Goal: Download file/media

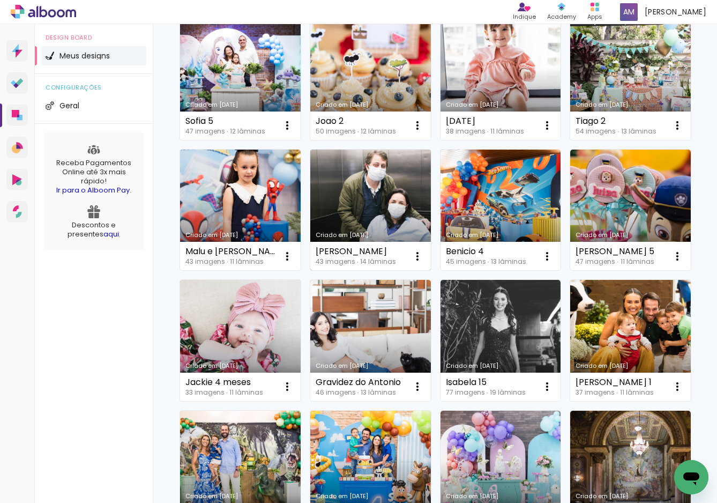
scroll to position [130, 0]
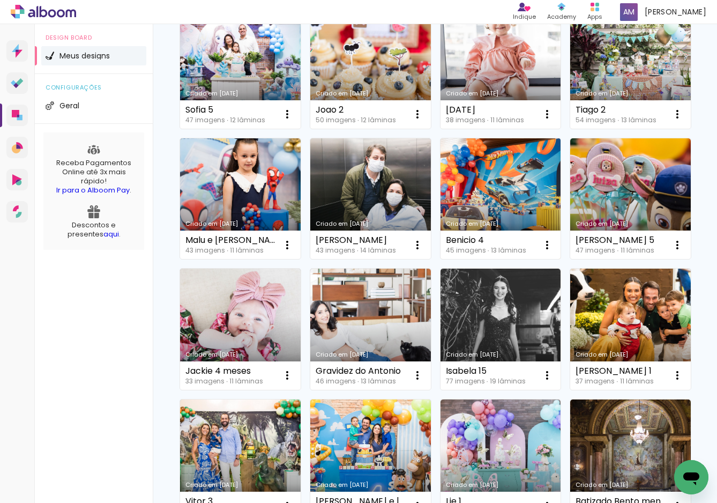
click at [496, 211] on link "Criado em [DATE]" at bounding box center [501, 198] width 121 height 121
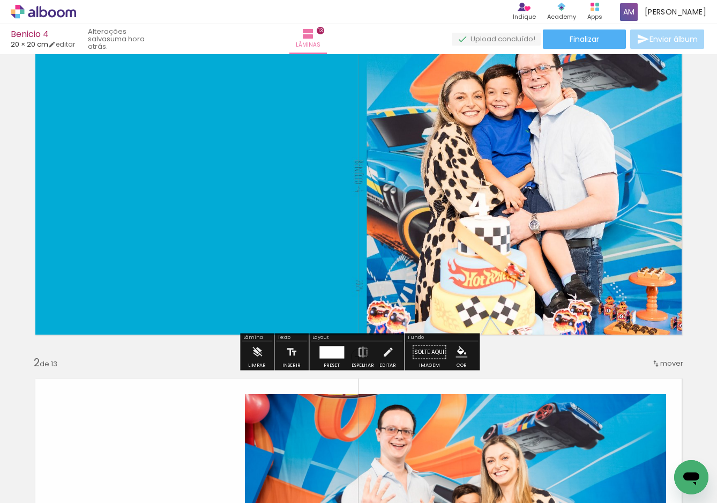
scroll to position [73, 0]
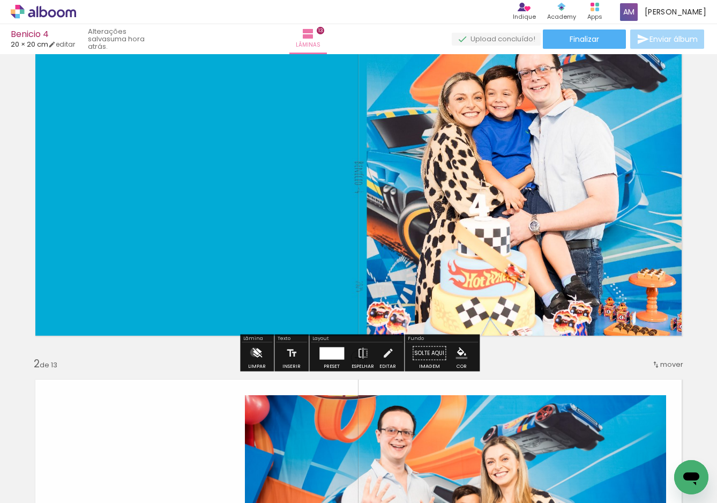
click at [255, 352] on iron-icon at bounding box center [257, 353] width 12 height 21
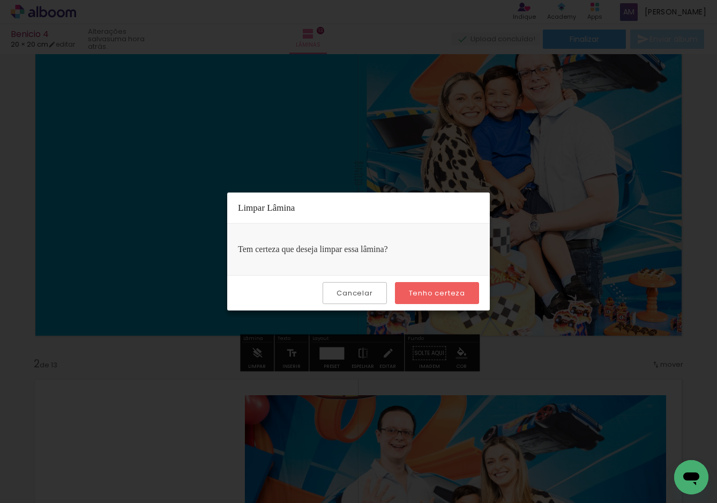
click at [0, 0] on slot "Tenho certeza" at bounding box center [0, 0] width 0 height 0
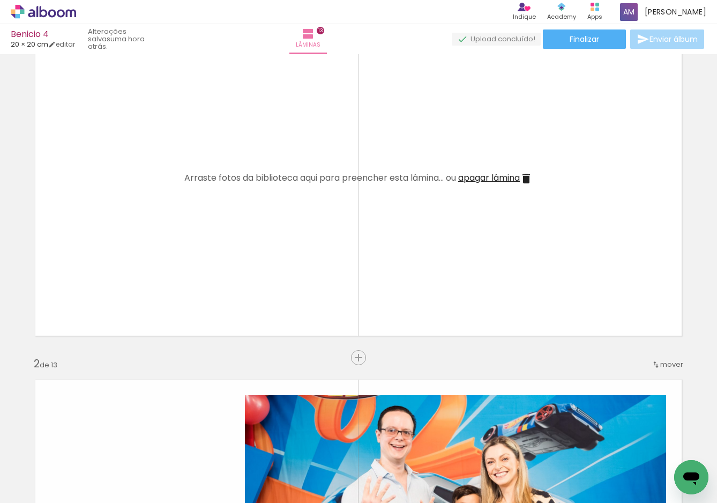
click at [496, 176] on span "apagar lâmina" at bounding box center [489, 178] width 62 height 12
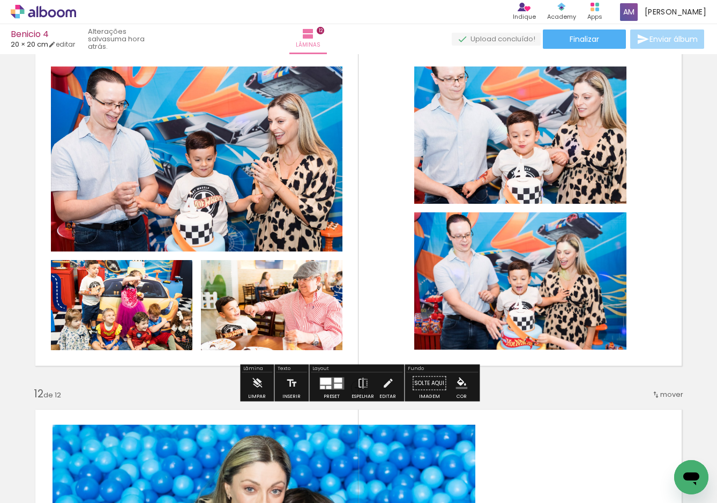
scroll to position [3629, 0]
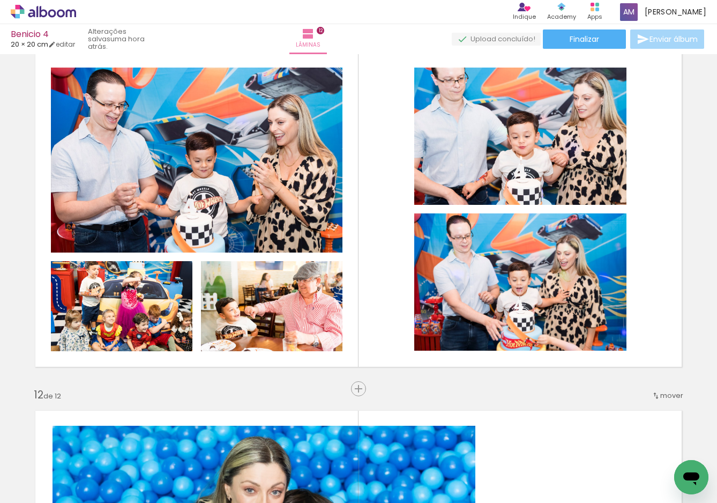
click at [59, 470] on iron-icon at bounding box center [54, 471] width 9 height 9
click at [55, 466] on paper-item "Não utilizadas" at bounding box center [34, 467] width 55 height 9
type input "Não utilizadas"
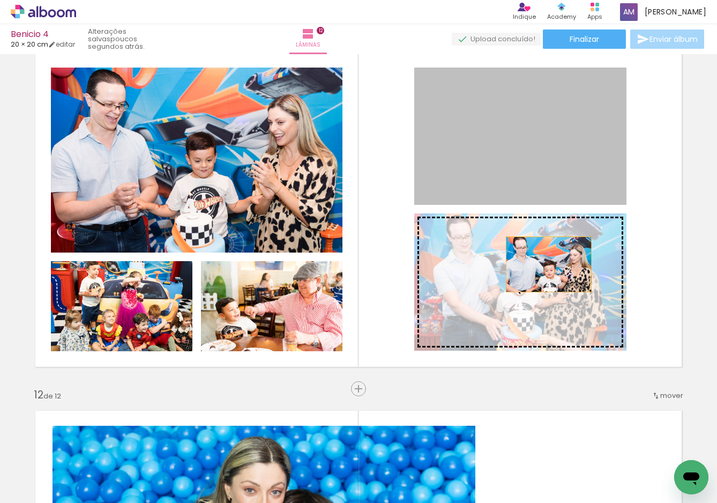
drag, startPoint x: 556, startPoint y: 158, endPoint x: 546, endPoint y: 264, distance: 107.1
click at [0, 0] on slot at bounding box center [0, 0] width 0 height 0
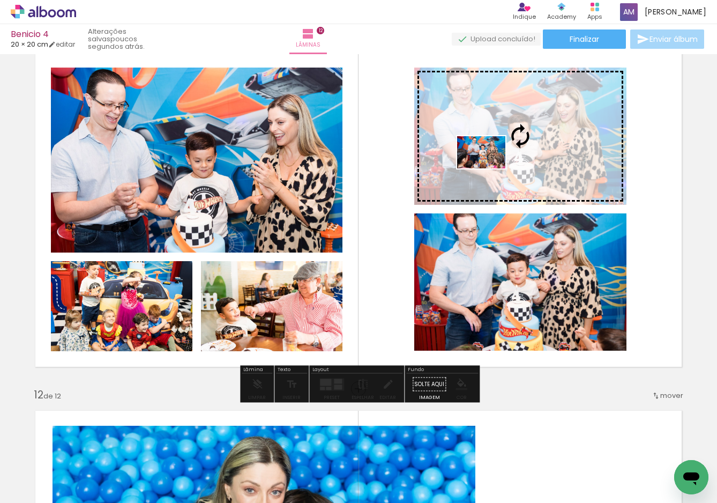
drag, startPoint x: 298, startPoint y: 472, endPoint x: 490, endPoint y: 169, distance: 358.7
click at [490, 169] on quentale-workspace at bounding box center [358, 251] width 717 height 503
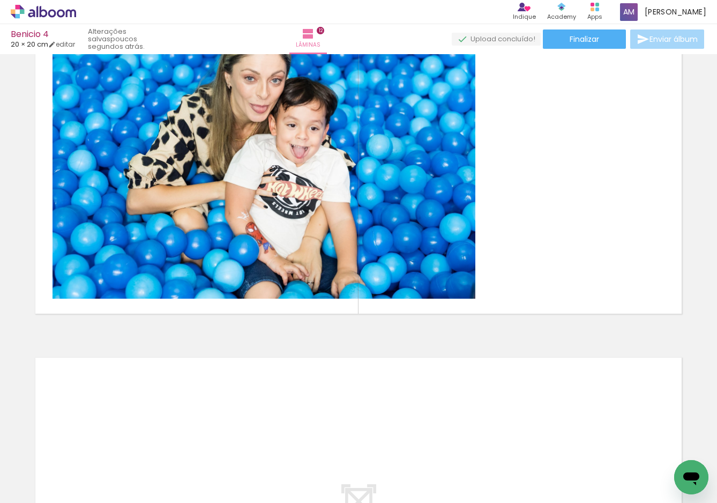
scroll to position [4043, 0]
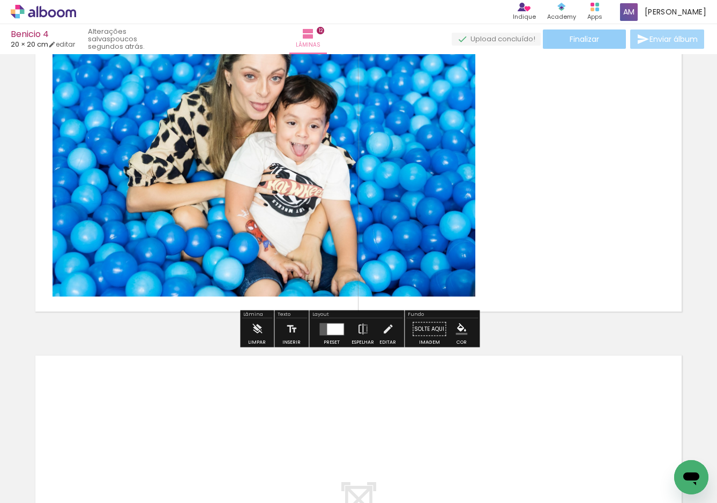
click at [576, 38] on span "Finalizar" at bounding box center [584, 39] width 29 height 8
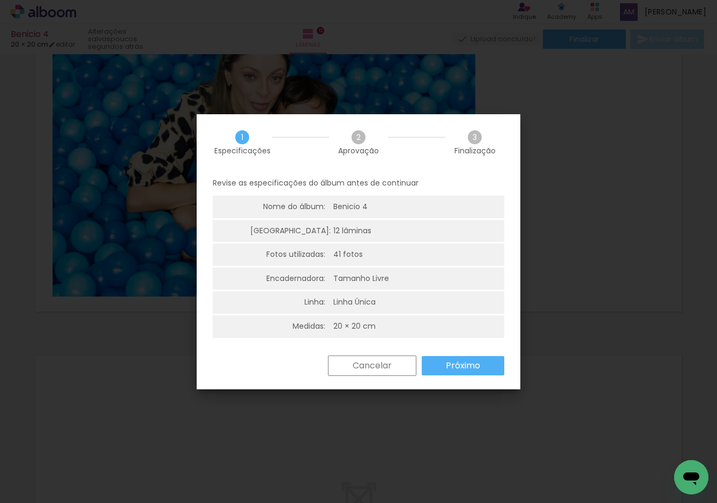
click at [0, 0] on slot "Próximo" at bounding box center [0, 0] width 0 height 0
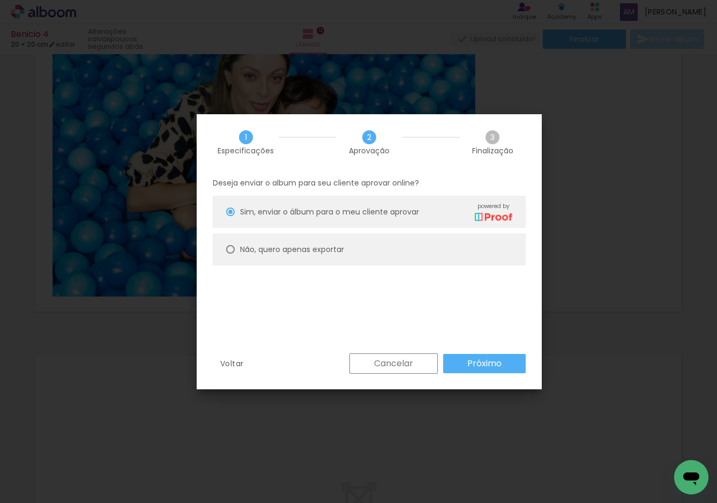
click at [357, 246] on paper-radio-button "Não, quero apenas exportar" at bounding box center [369, 249] width 313 height 32
type paper-radio-button "on"
click at [0, 0] on slot "Próximo" at bounding box center [0, 0] width 0 height 0
type input "Alta, 300 DPI"
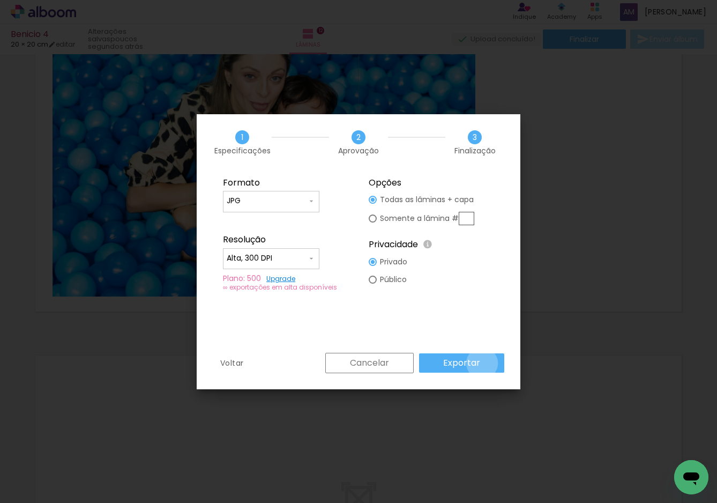
click at [484, 363] on paper-button "Exportar" at bounding box center [461, 362] width 85 height 19
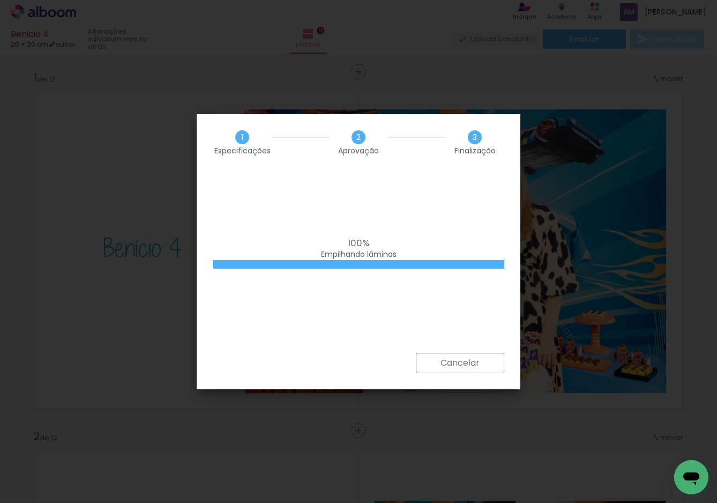
scroll to position [4043, 0]
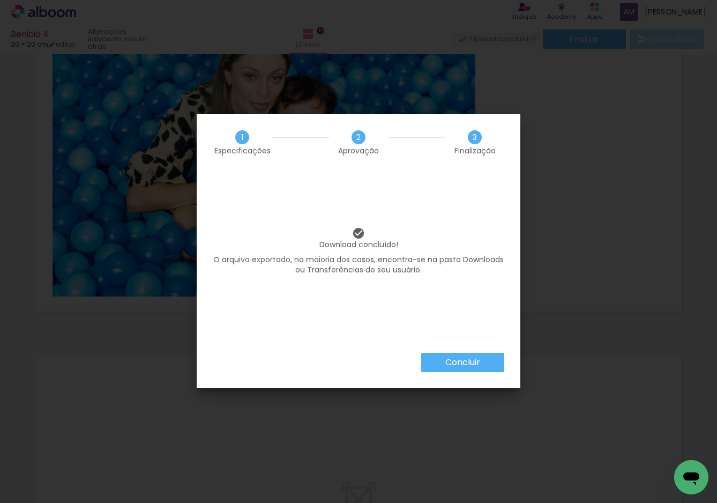
click at [0, 0] on slot "Concluir" at bounding box center [0, 0] width 0 height 0
